Goal: Task Accomplishment & Management: Manage account settings

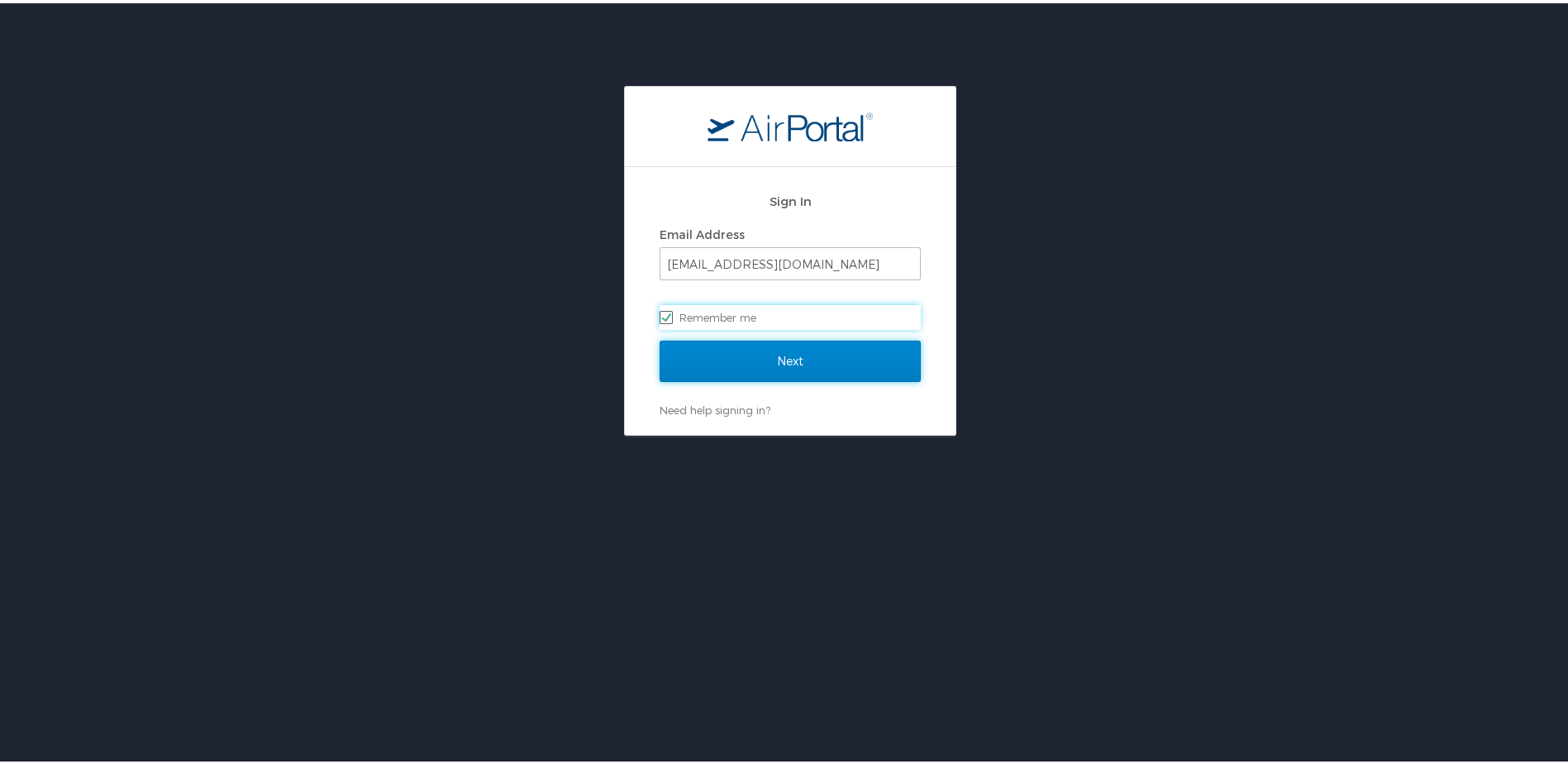
click at [824, 364] on input "Next" at bounding box center [790, 358] width 261 height 41
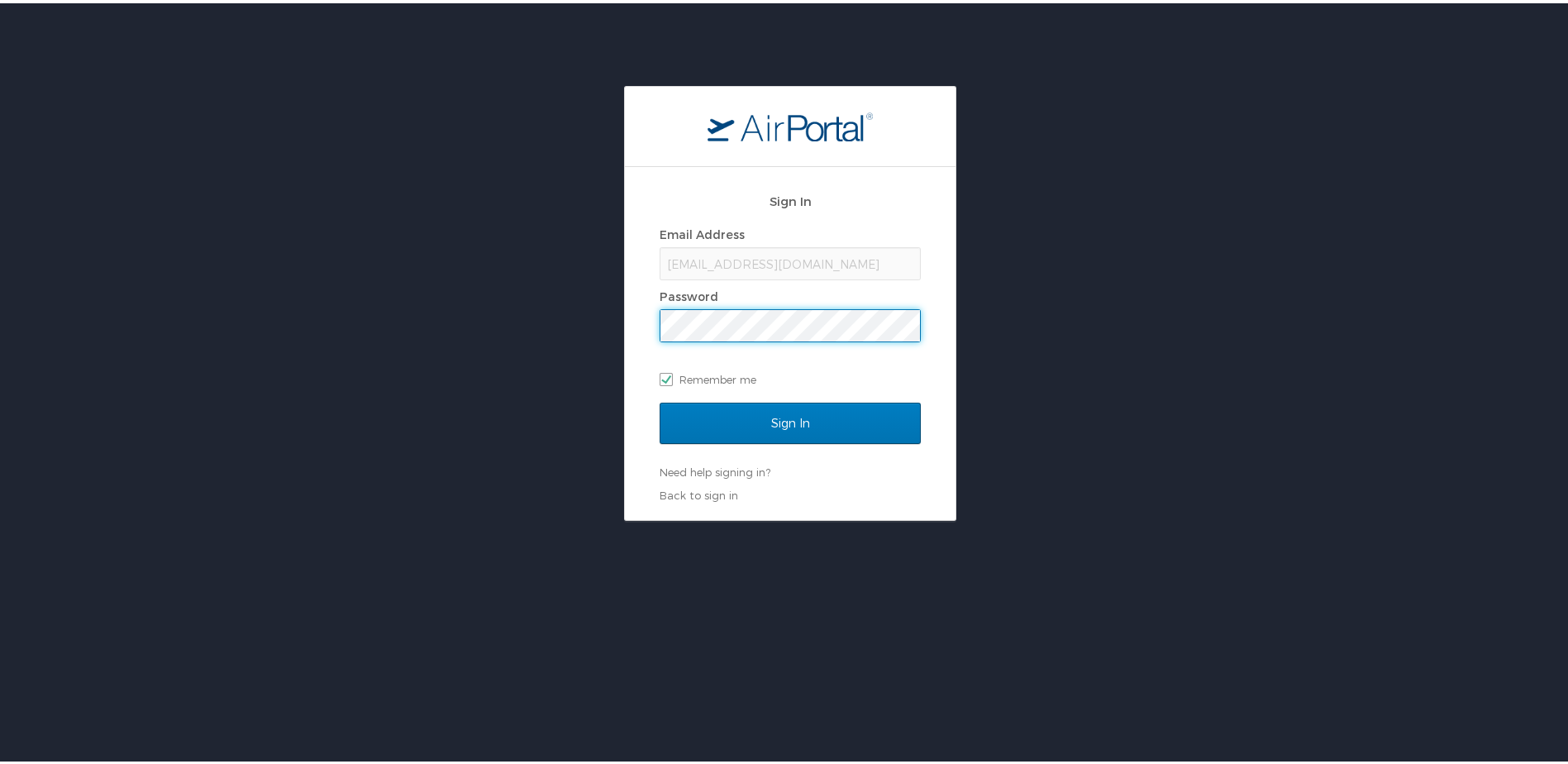
click at [660, 399] on input "Sign In" at bounding box center [790, 419] width 261 height 41
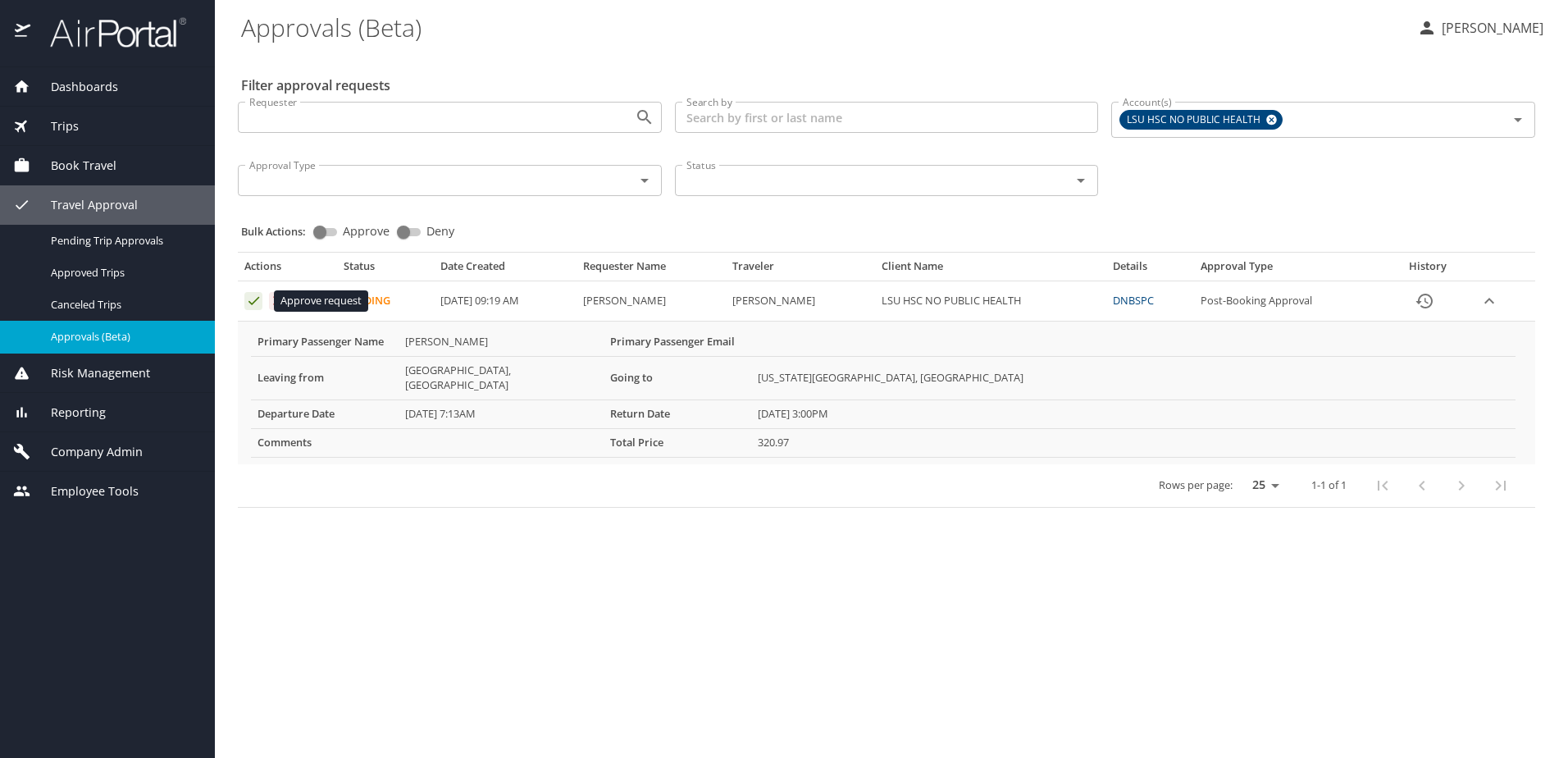
click at [253, 303] on icon "Approval table" at bounding box center [254, 301] width 11 height 8
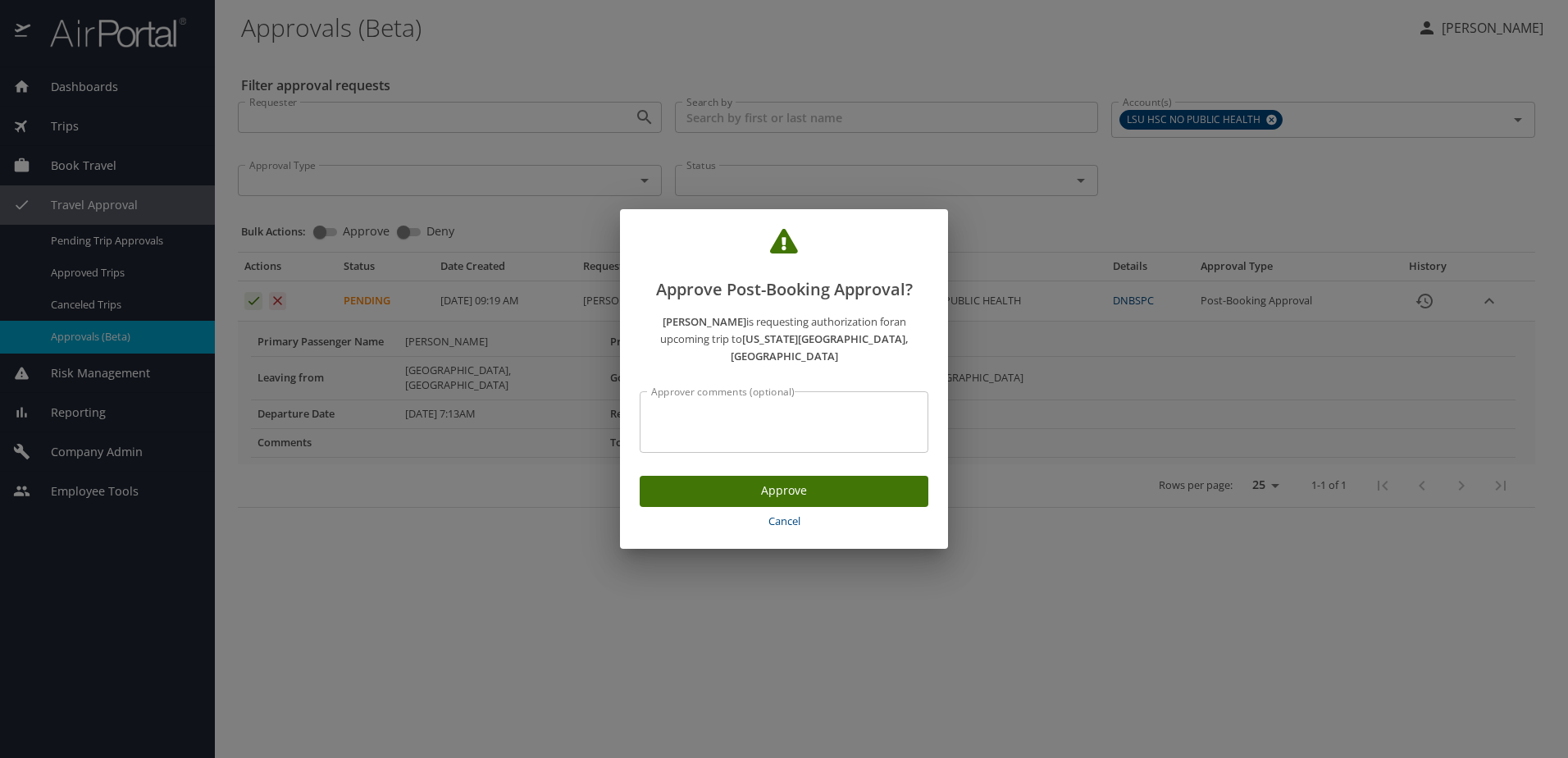
click at [803, 480] on span "Approve" at bounding box center [784, 491] width 263 height 20
